Goal: Information Seeking & Learning: Learn about a topic

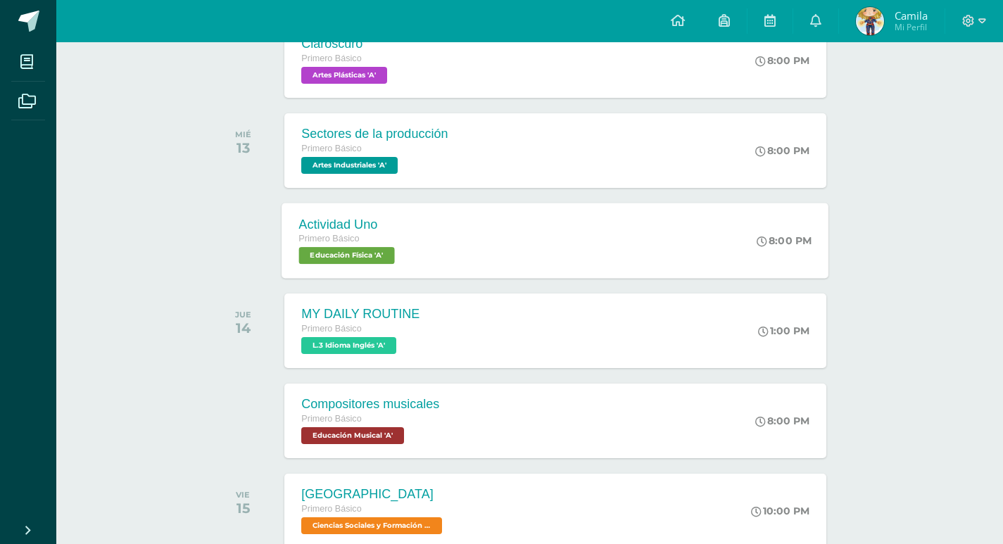
scroll to position [493, 0]
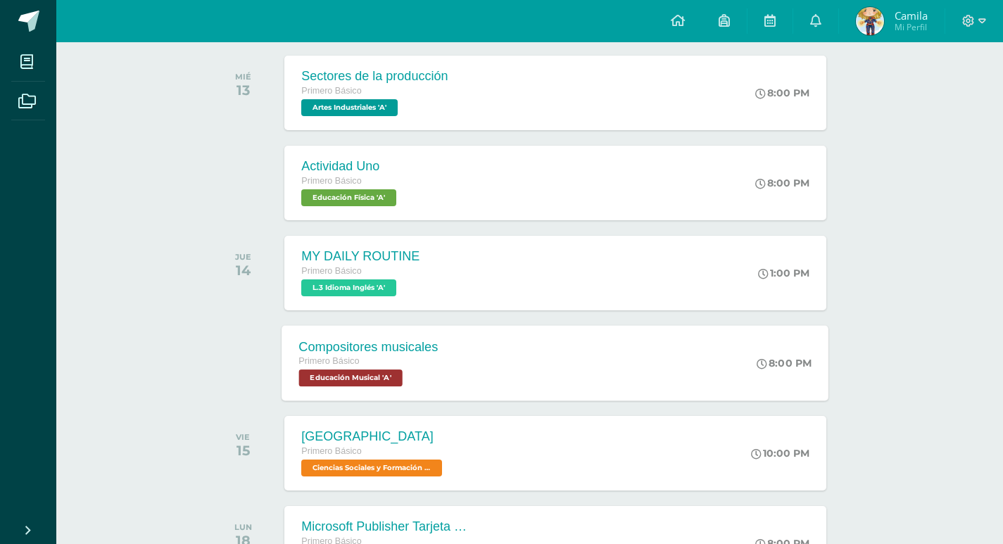
click at [421, 373] on div "Primero Básico Educación Musical 'A'" at bounding box center [368, 370] width 139 height 32
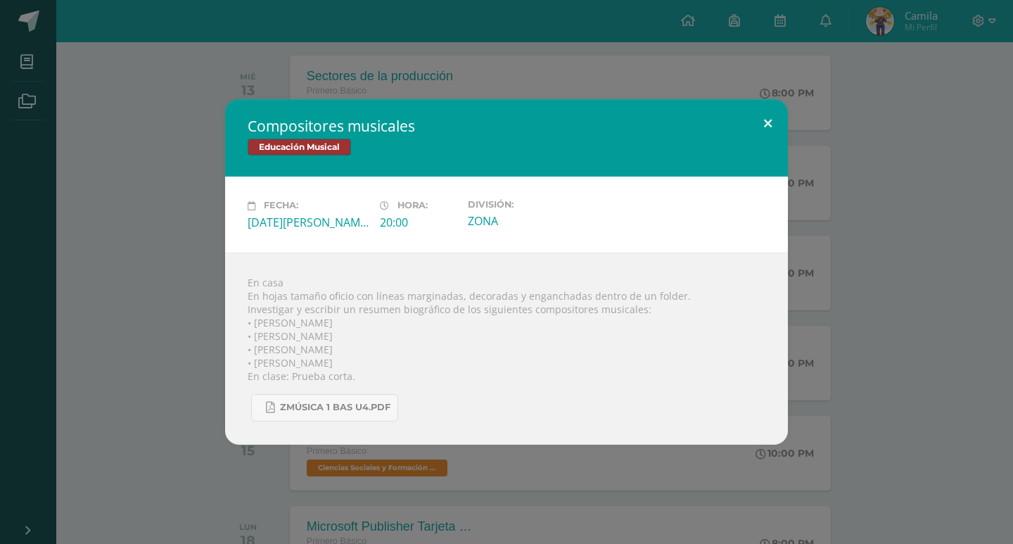
click at [772, 132] on button at bounding box center [768, 123] width 40 height 48
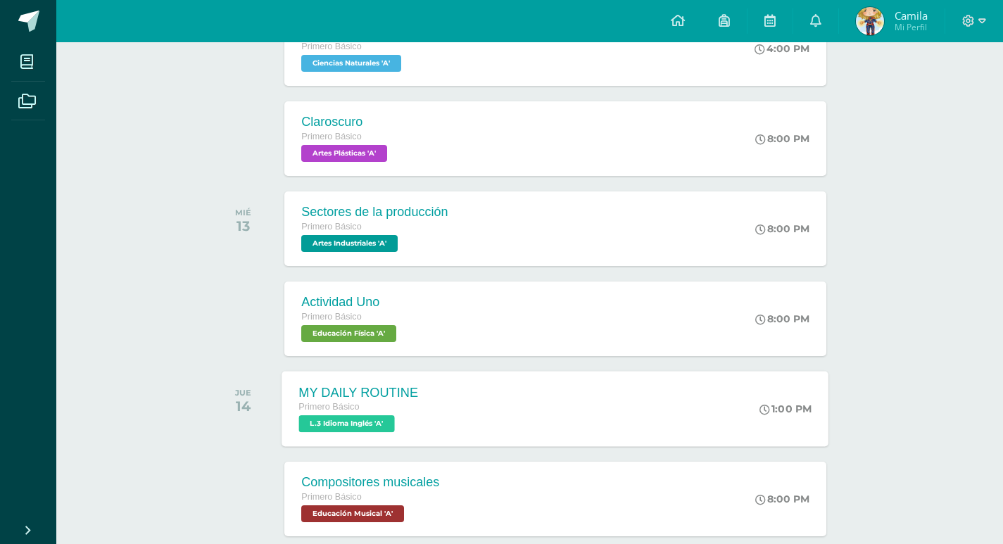
scroll to position [563, 0]
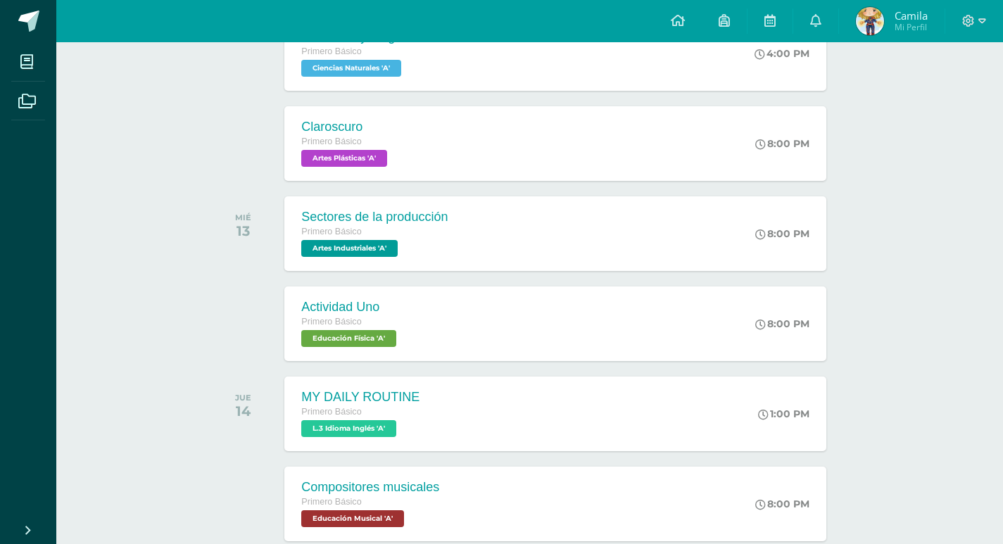
scroll to position [774, 0]
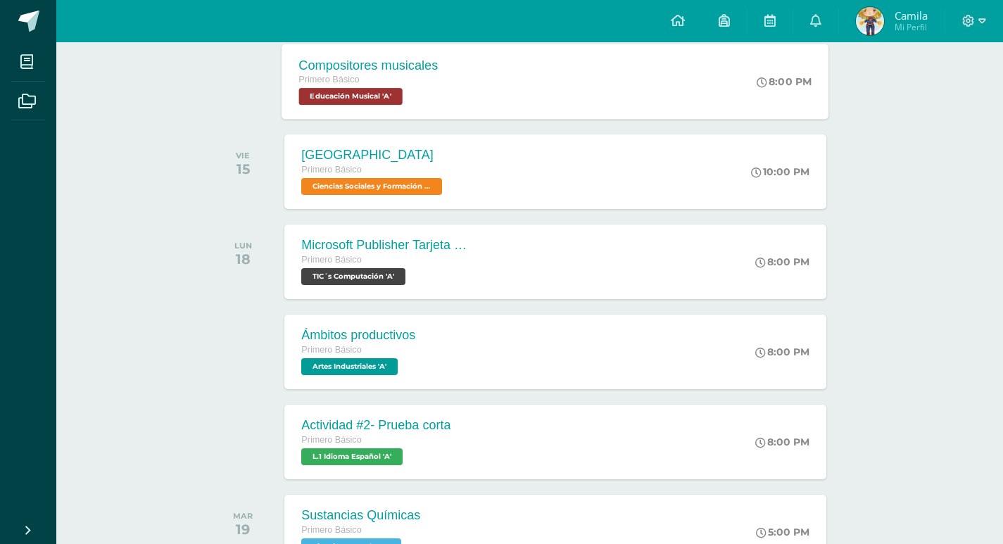
click at [407, 81] on div "Primero Básico" at bounding box center [368, 79] width 139 height 15
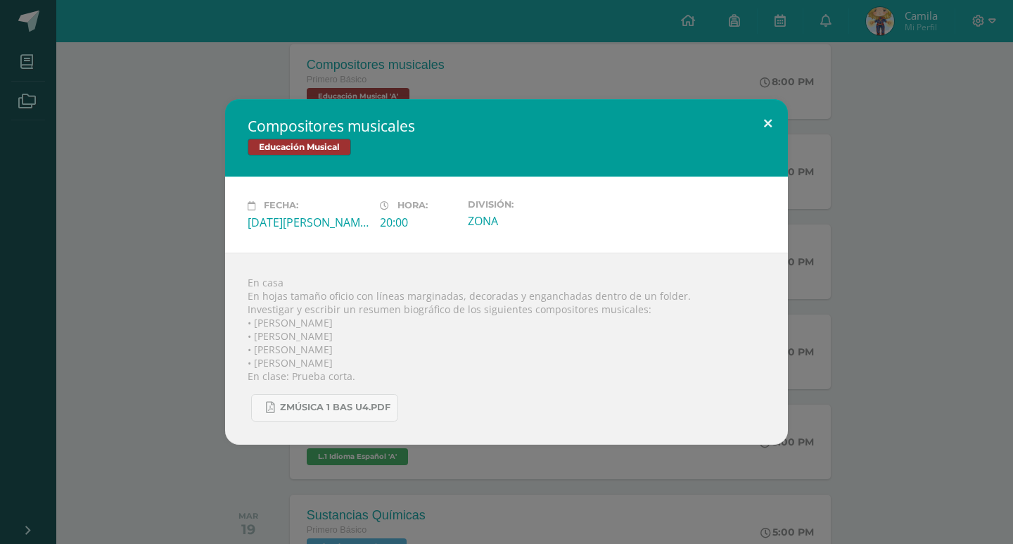
click at [757, 127] on button at bounding box center [768, 123] width 40 height 48
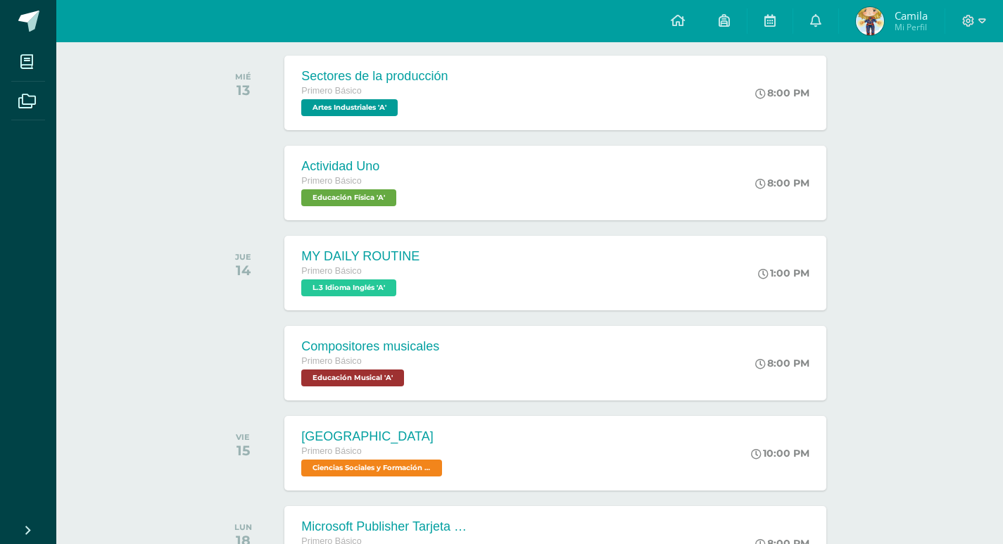
scroll to position [70, 0]
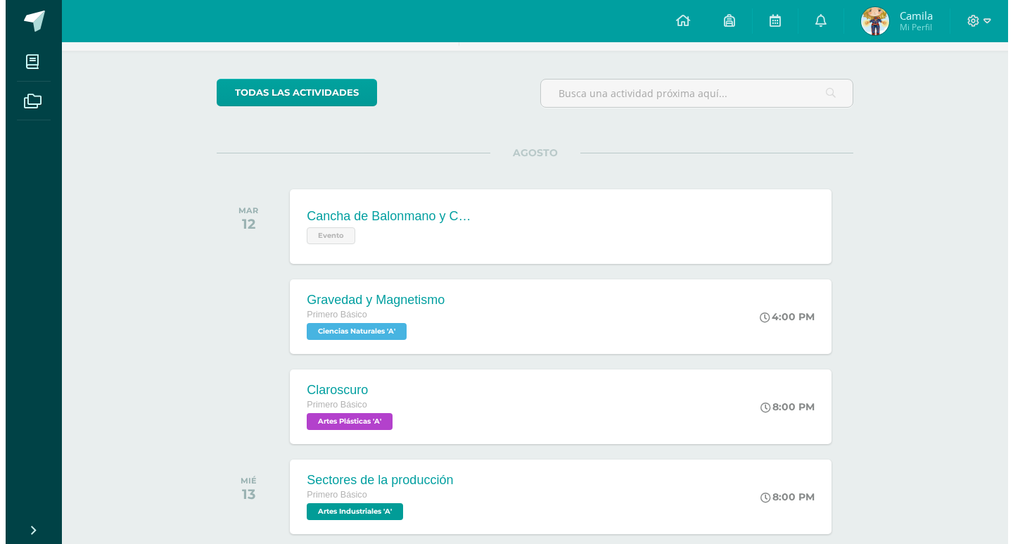
scroll to position [211, 0]
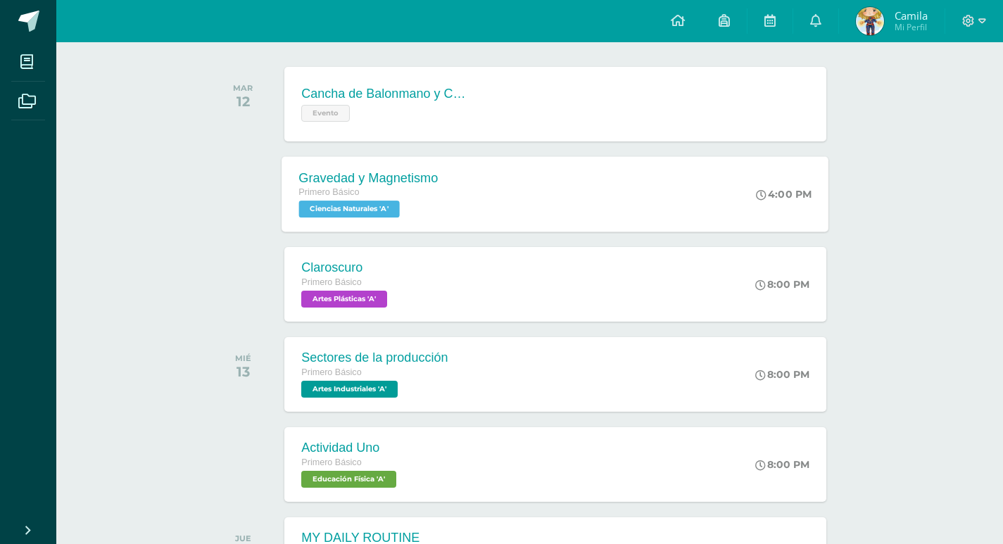
click at [358, 184] on div "Gravedad y Magnetismo" at bounding box center [368, 177] width 139 height 15
